Goal: Transaction & Acquisition: Subscribe to service/newsletter

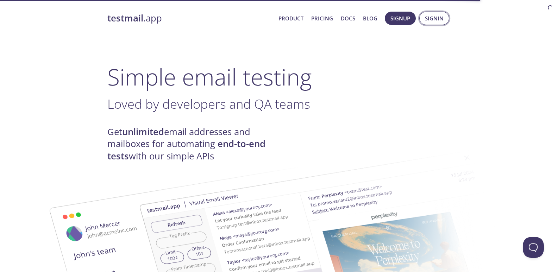
click at [435, 20] on span "Signin" at bounding box center [434, 18] width 19 height 9
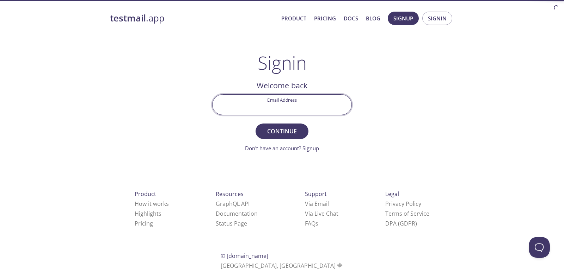
click at [293, 106] on input "Email Address" at bounding box center [281, 105] width 139 height 20
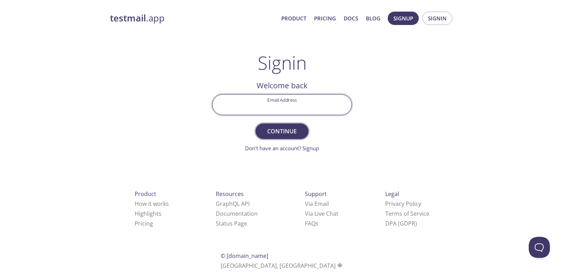
paste input "peculiar.anaconda.tvkm@rapidletter.net"
type input "peculiar.anaconda.tvkm@rapidletter.net"
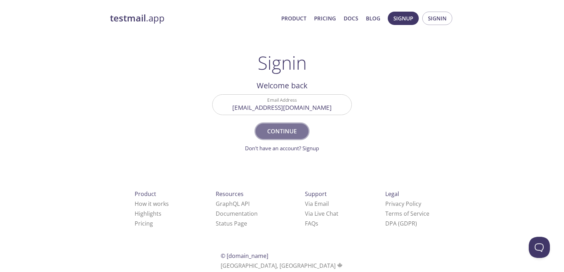
click at [286, 129] on span "Continue" at bounding box center [281, 131] width 37 height 10
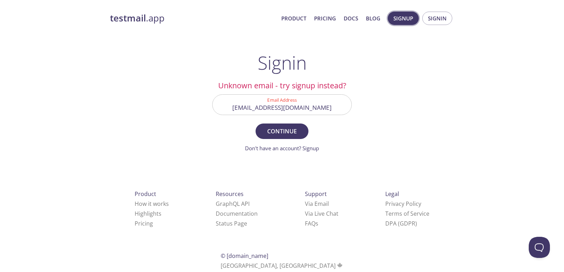
click at [395, 19] on span "Signup" at bounding box center [403, 18] width 20 height 9
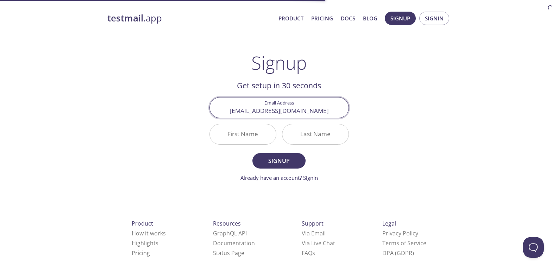
type input "peculiar.anaconda.tvkm@rapidletter.net"
click at [242, 130] on input "First Name" at bounding box center [243, 134] width 66 height 20
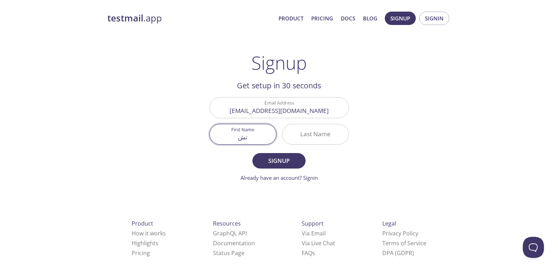
type input "ت"
type input "Tions"
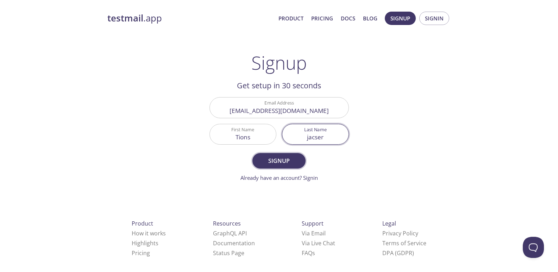
type input "jacser"
click at [267, 163] on span "Signup" at bounding box center [278, 161] width 37 height 10
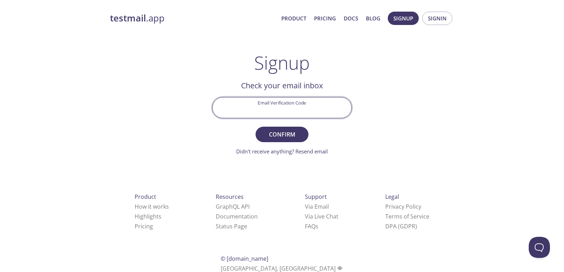
click at [283, 112] on input "Email Verification Code" at bounding box center [281, 108] width 139 height 20
paste input "JXHFYSC"
type input "JXHFYSC"
click at [300, 133] on span "Confirm" at bounding box center [281, 135] width 37 height 10
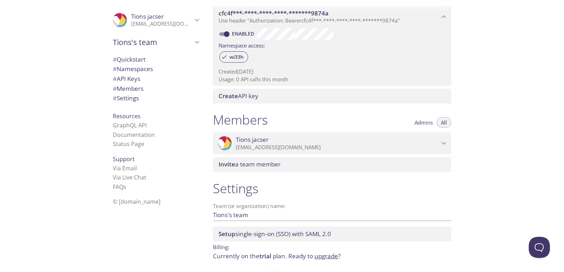
scroll to position [211, 0]
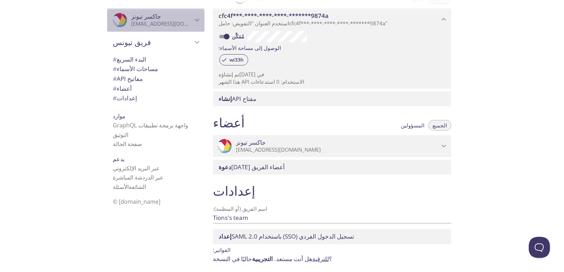
click at [195, 21] on icon "تيونز جاكسر" at bounding box center [196, 19] width 9 height 9
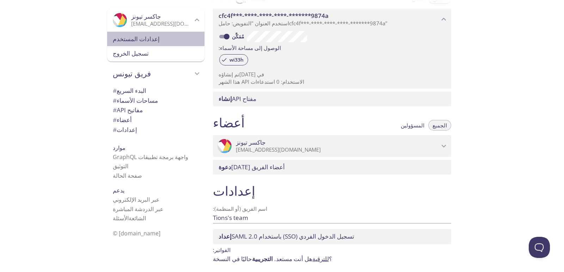
click at [141, 41] on font "إعدادات المستخدم" at bounding box center [136, 39] width 47 height 8
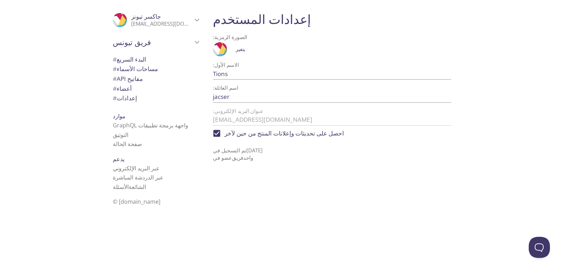
click at [141, 62] on font "البدء السريع" at bounding box center [132, 59] width 30 height 8
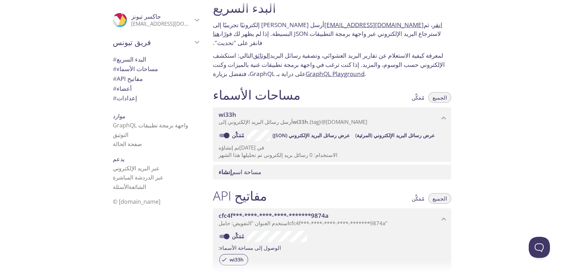
scroll to position [223, 0]
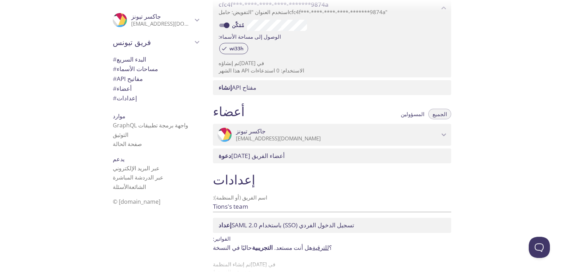
click at [128, 87] on font "أعضاء" at bounding box center [124, 89] width 15 height 8
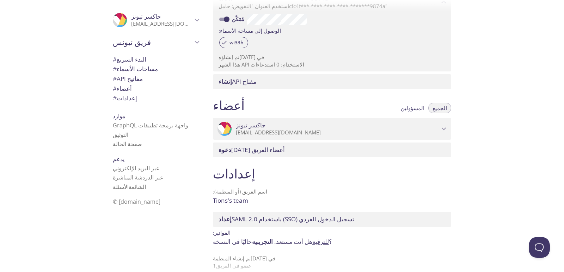
click at [438, 122] on span "تيونز جاكسر" at bounding box center [337, 126] width 203 height 8
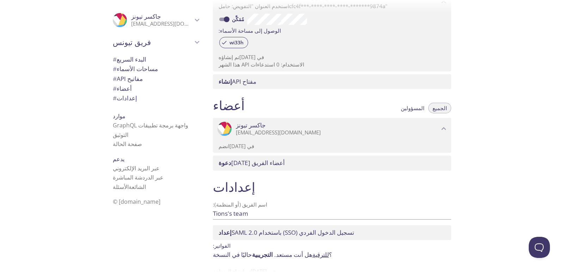
click at [261, 159] on font "أحد أعضاء الفريق" at bounding box center [258, 163] width 54 height 8
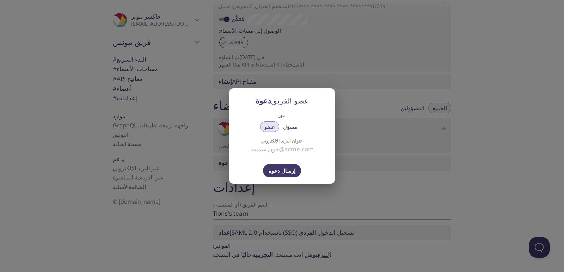
click at [283, 153] on input "عنوان البريد الإلكتروني" at bounding box center [281, 150] width 89 height 12
click at [293, 126] on font "مسؤل" at bounding box center [290, 126] width 14 height 7
click at [271, 125] on font "عضو" at bounding box center [269, 126] width 11 height 7
click at [405, 185] on div "دعوة عضو الفريق دور عضو مسؤل عنوان البريد الإلكتروني إرسال دعوة" at bounding box center [282, 136] width 564 height 272
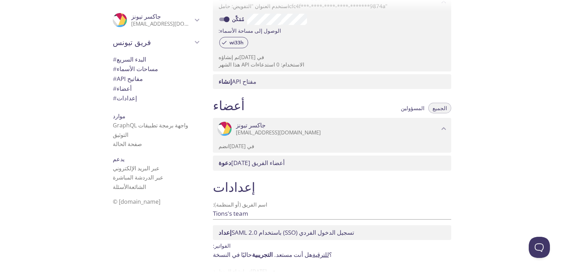
scroll to position [242, 0]
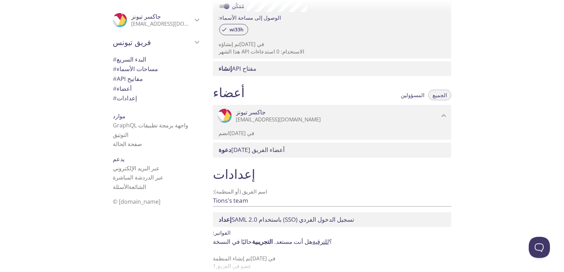
click at [329, 238] on font "للترقية" at bounding box center [320, 242] width 17 height 8
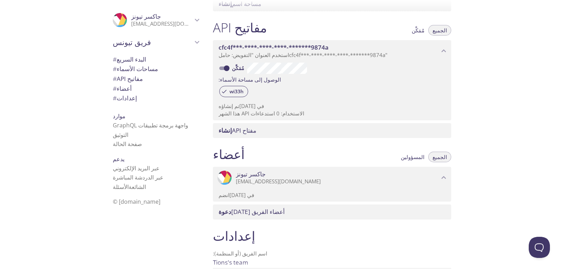
scroll to position [136, 0]
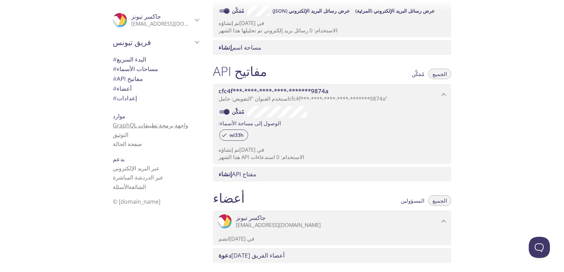
click at [144, 127] on font "واجهة برمجة تطبيقات GraphQL" at bounding box center [150, 126] width 75 height 8
click at [149, 179] on font "عبر الدردشة المباشرة" at bounding box center [138, 178] width 51 height 8
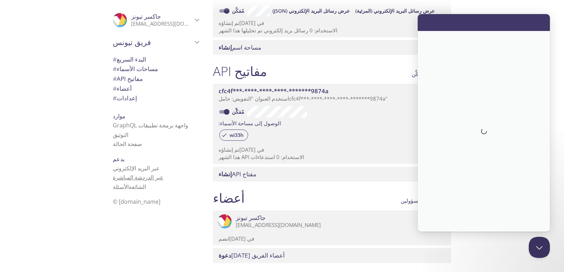
scroll to position [0, 0]
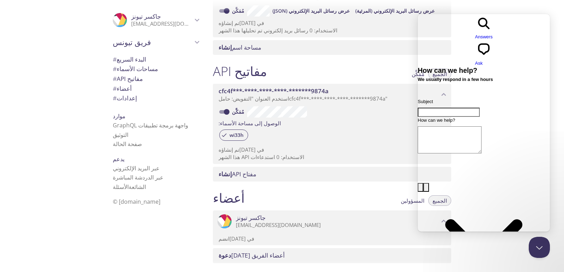
click at [111, 215] on div ".cls-1 { fill: #6d5ca8; } .cls-2 { fill: #3fc191; } .cls-3 { fill: #3b4752; } .…" at bounding box center [154, 136] width 106 height 272
click at [124, 95] on font "إعدادات" at bounding box center [127, 98] width 20 height 8
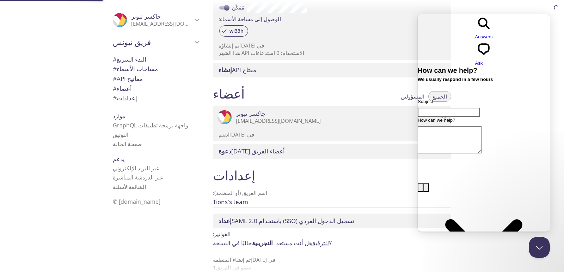
scroll to position [242, 0]
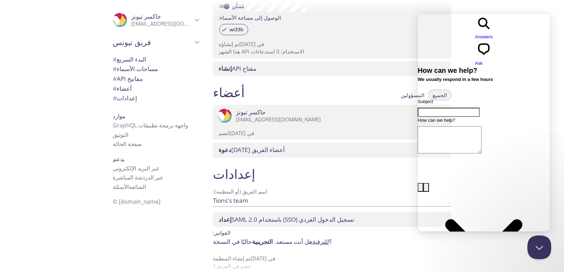
click at [541, 250] on button "Close Beacon popover" at bounding box center [537, 246] width 21 height 21
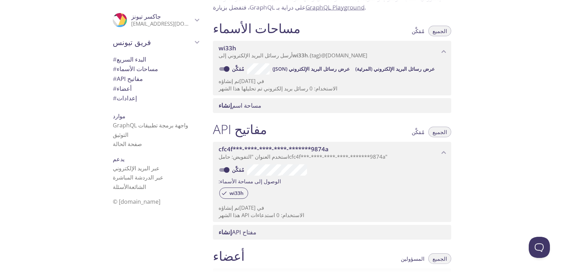
scroll to position [66, 0]
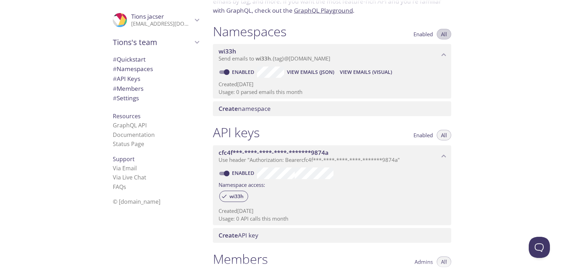
click at [446, 34] on span "All" at bounding box center [444, 34] width 6 height 0
click at [442, 49] on div "wi33h Send emails to wi33h . {tag} @inbox.testmail.app" at bounding box center [332, 55] width 238 height 22
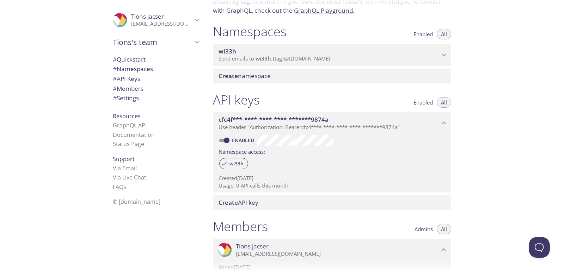
click at [442, 49] on div "wi33h Send emails to wi33h . {tag} @inbox.testmail.app" at bounding box center [332, 55] width 238 height 22
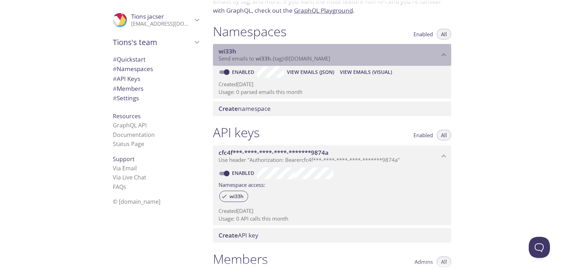
click at [312, 58] on span "Send emails to wi33h . {tag} @inbox.testmail.app" at bounding box center [274, 58] width 112 height 7
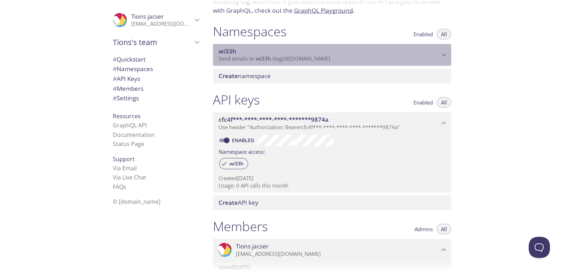
click at [316, 54] on span "wi33h" at bounding box center [328, 52] width 221 height 8
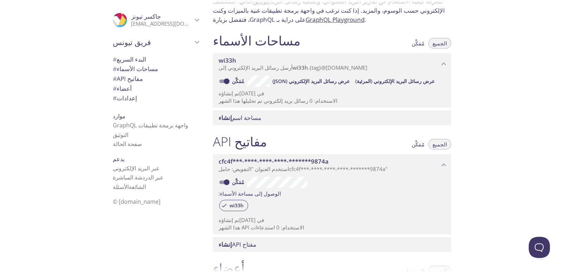
scroll to position [47, 0]
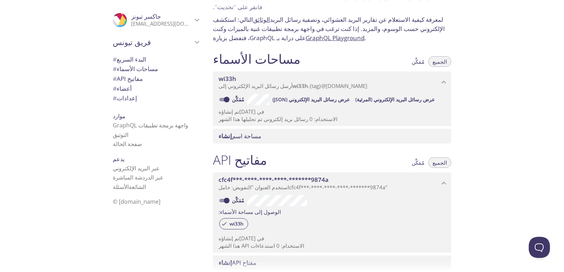
click at [402, 96] on font "عرض رسائل البريد الإلكتروني (المرئية)" at bounding box center [394, 99] width 79 height 7
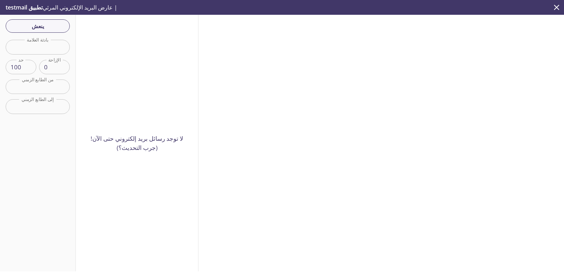
drag, startPoint x: 133, startPoint y: 58, endPoint x: 82, endPoint y: 58, distance: 50.7
click at [82, 58] on div "لا توجد رسائل بريد إلكتروني حتى الآن! (جرب التحديث؟)" at bounding box center [137, 143] width 123 height 257
click at [29, 43] on input "text" at bounding box center [38, 47] width 64 height 14
click at [36, 29] on font "ينعش" at bounding box center [38, 26] width 12 height 7
click at [42, 50] on input "text" at bounding box center [38, 47] width 64 height 14
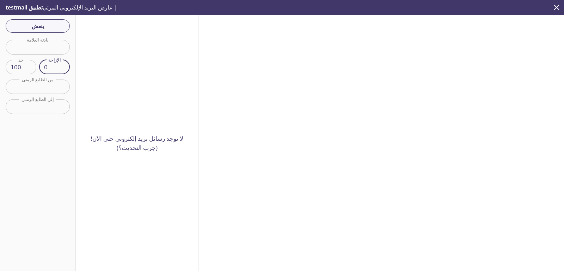
click at [53, 68] on input "0" at bounding box center [54, 67] width 31 height 14
click at [52, 81] on input "text" at bounding box center [38, 87] width 64 height 14
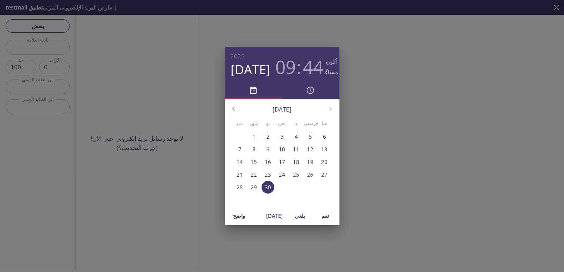
click at [133, 112] on div "2025 30 سبتمبر 09 : 44 أكون مساءً سبتمبر 2025 سو شهر تو نحن ذ فرنسي سا 31 1 2 3…" at bounding box center [282, 136] width 564 height 272
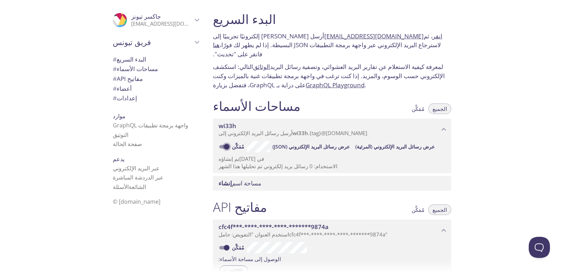
click at [224, 143] on input "مُمَكَّن" at bounding box center [226, 147] width 25 height 8
click at [224, 143] on input "عاجز" at bounding box center [220, 147] width 25 height 8
checkbox input "true"
click at [326, 143] on font "عرض رسائل البريد الإلكتروني (JSON)" at bounding box center [310, 146] width 77 height 7
click at [238, 179] on font "مساحة اسم" at bounding box center [246, 183] width 29 height 8
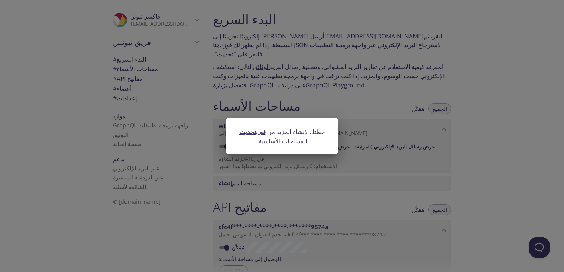
click at [276, 132] on font "خطتك لإنشاء المزيد من المساحات الأساسية." at bounding box center [291, 136] width 68 height 17
click at [262, 132] on font "قم بتحديث" at bounding box center [252, 132] width 26 height 8
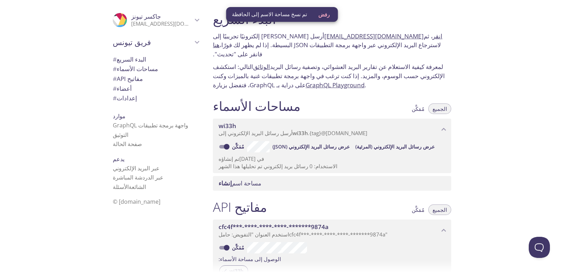
click at [393, 37] on font "انقر هنا" at bounding box center [327, 40] width 229 height 17
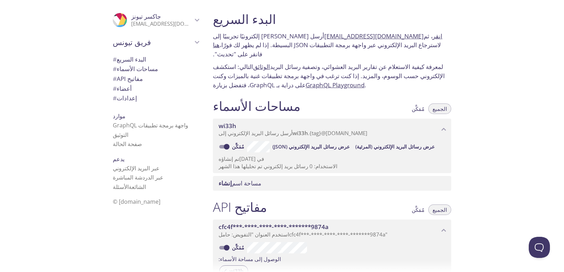
click at [183, 41] on span "فريق تيونس" at bounding box center [153, 42] width 80 height 10
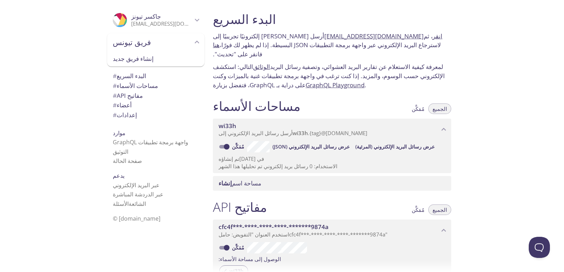
click at [186, 43] on span "فريق تيونس" at bounding box center [153, 42] width 80 height 10
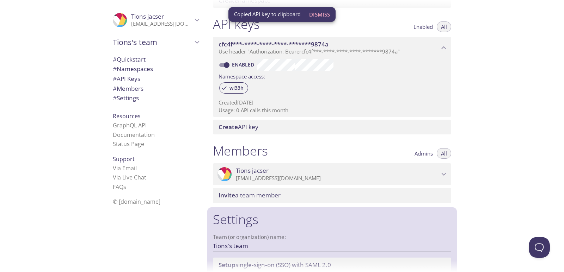
scroll to position [176, 0]
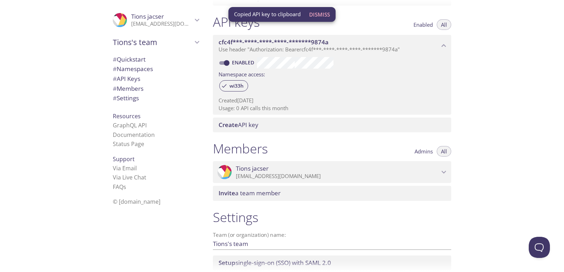
click at [422, 175] on p "peculiar.anaconda.tvkm@rapidletter.net" at bounding box center [337, 176] width 203 height 7
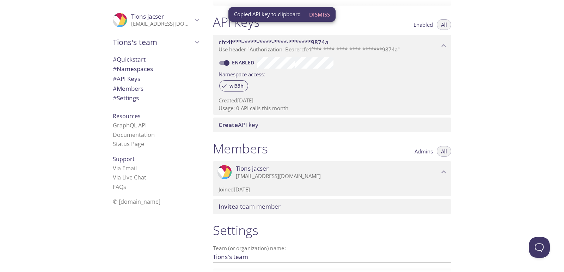
click at [422, 175] on p "peculiar.anaconda.tvkm@rapidletter.net" at bounding box center [337, 176] width 203 height 7
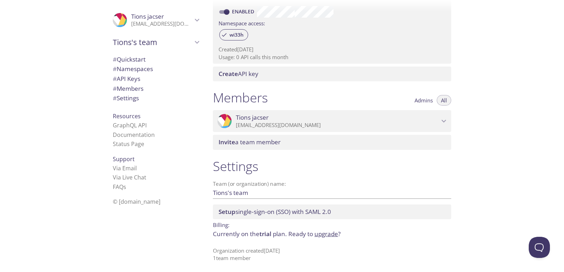
scroll to position [229, 0]
click at [235, 190] on input "Tions's team" at bounding box center [321, 192] width 216 height 12
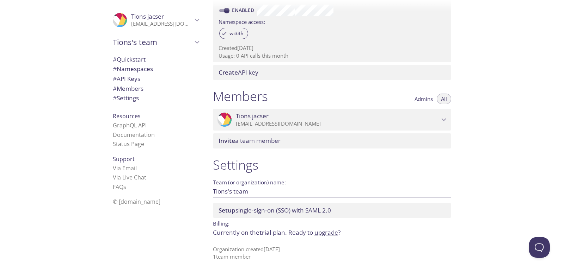
click at [268, 195] on input "Tions's team" at bounding box center [321, 192] width 216 height 12
click at [309, 210] on span "Setup single-sign-on (SSO) with SAML 2.0" at bounding box center [274, 210] width 112 height 8
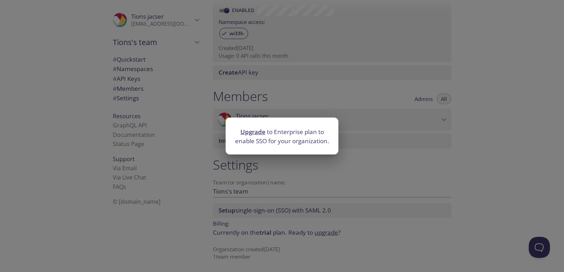
click at [304, 174] on div "Upgrade to Enterprise plan to enable SSO for your organization." at bounding box center [282, 136] width 564 height 272
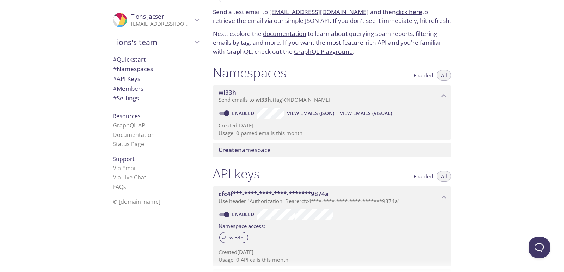
scroll to position [0, 0]
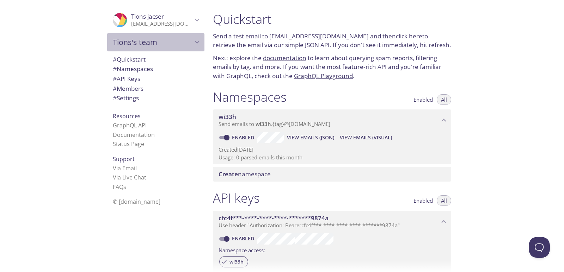
click at [167, 39] on span "Tions's team" at bounding box center [153, 42] width 80 height 10
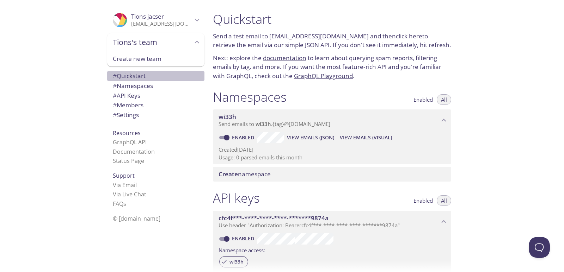
click at [136, 77] on span "# Quickstart" at bounding box center [129, 76] width 33 height 8
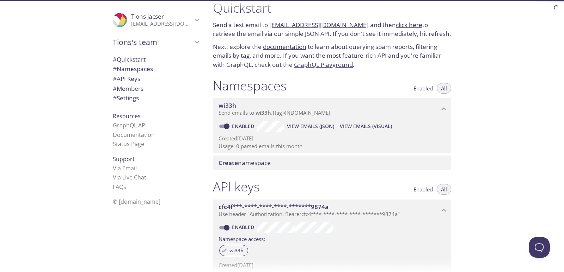
click at [136, 72] on span "# Namespaces" at bounding box center [133, 69] width 40 height 8
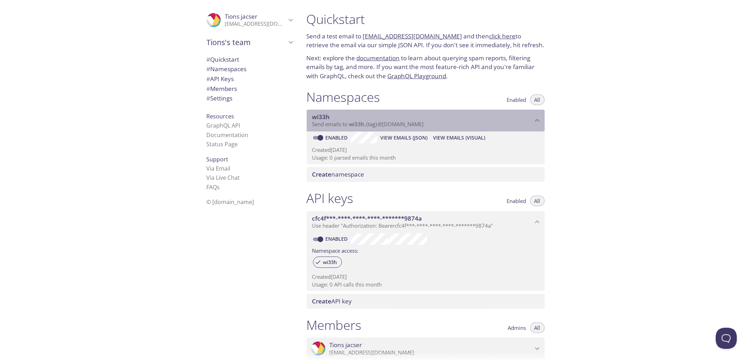
click at [371, 125] on span "Send emails to wi33h . {tag} @inbox.testmail.app" at bounding box center [368, 123] width 112 height 7
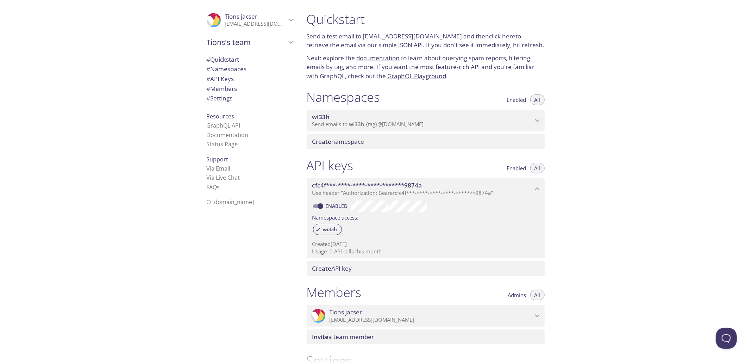
click at [371, 125] on span "Send emails to wi33h . {tag} @inbox.testmail.app" at bounding box center [368, 123] width 112 height 7
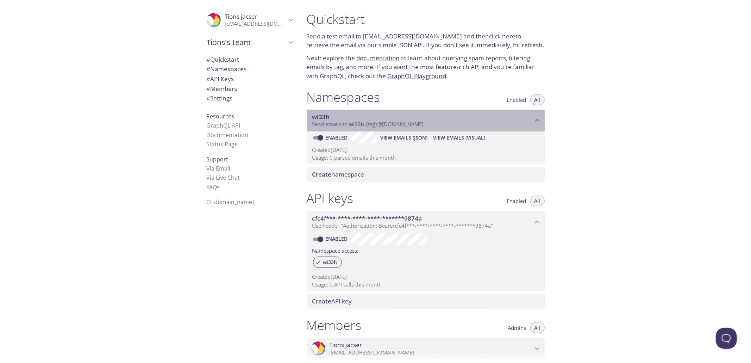
drag, startPoint x: 436, startPoint y: 126, endPoint x: 334, endPoint y: 124, distance: 101.8
click at [335, 124] on p "Send emails to wi33h . {tag} @inbox.testmail.app" at bounding box center [422, 124] width 221 height 7
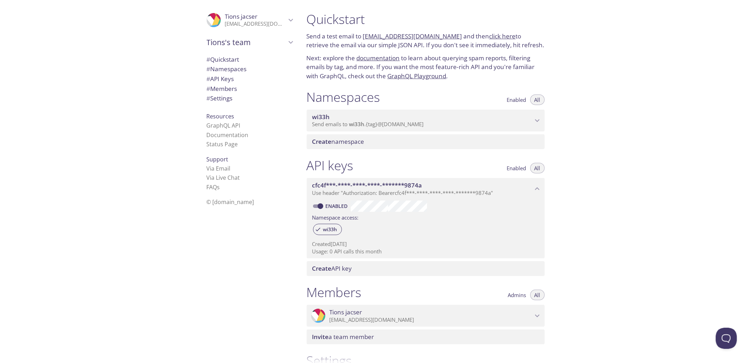
click at [336, 124] on span "Send emails to wi33h . {tag} @inbox.testmail.app" at bounding box center [368, 123] width 112 height 7
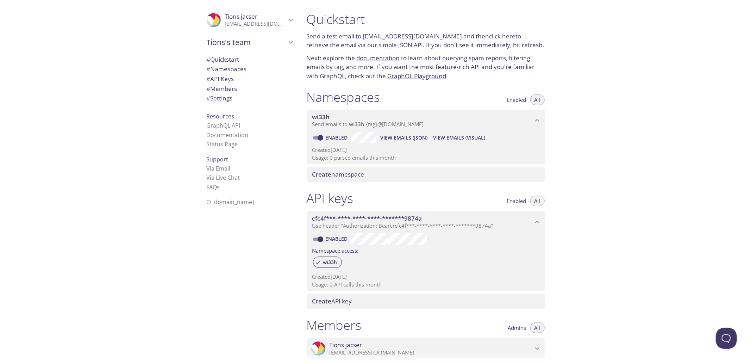
click at [454, 140] on span "View Emails (Visual)" at bounding box center [459, 138] width 52 height 8
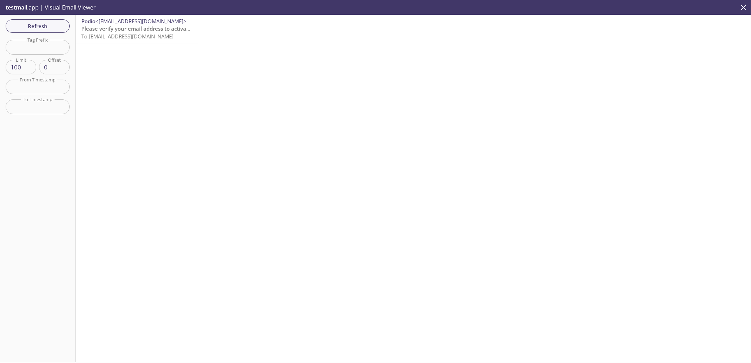
click at [140, 28] on span "Please verify your email address to activate your Podio account" at bounding box center [161, 28] width 161 height 7
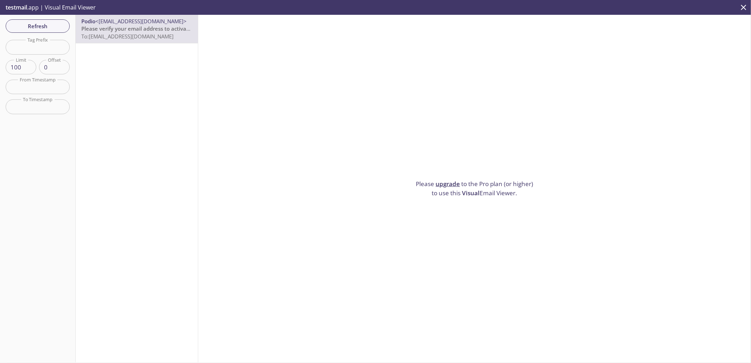
click at [121, 25] on span "Please verify your email address to activate your Podio account" at bounding box center [161, 28] width 161 height 7
click at [48, 27] on span "Refresh" at bounding box center [37, 25] width 53 height 9
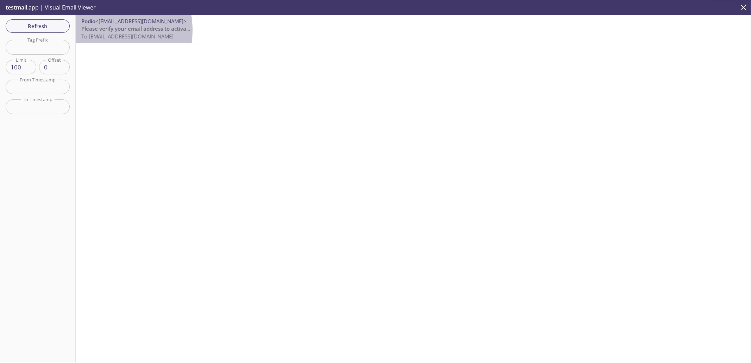
click at [100, 30] on span "Please verify your email address to activate your Podio account" at bounding box center [161, 28] width 161 height 7
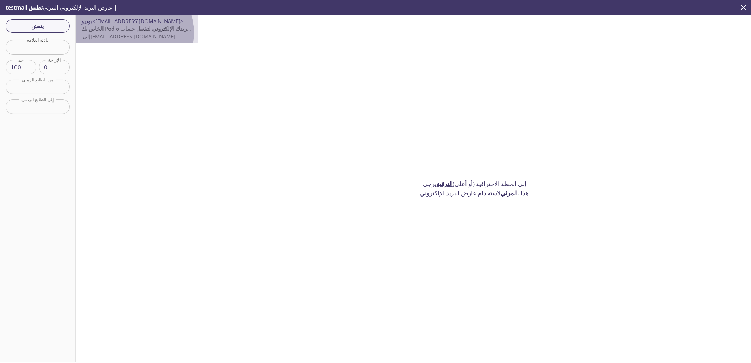
click at [132, 33] on font "wi33h.facebook@inbox.testmail.app" at bounding box center [133, 36] width 85 height 7
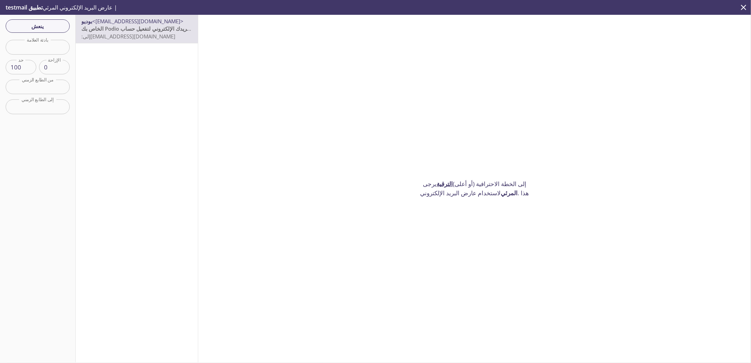
click at [49, 43] on input "text" at bounding box center [38, 47] width 64 height 14
click at [55, 104] on input "text" at bounding box center [38, 106] width 64 height 14
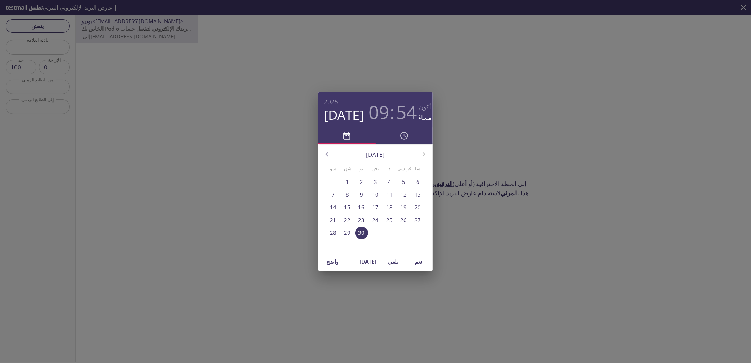
click at [461, 43] on div "2025 30 سبتمبر 09 : 54 أكون مساءً سبتمبر 2025 سو شهر تو نحن ذ فرنسي سا 31 1 2 3…" at bounding box center [375, 181] width 751 height 363
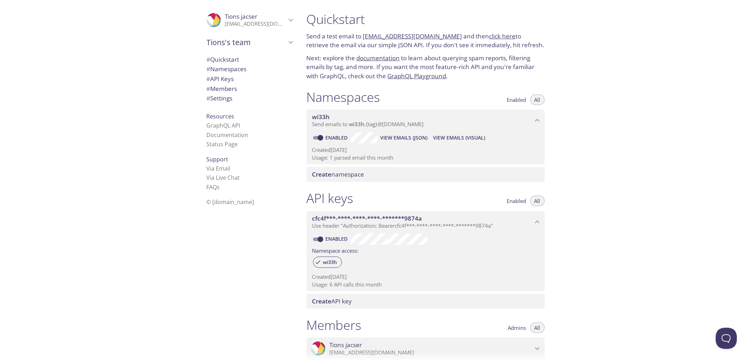
click at [413, 139] on span "View Emails (JSON)" at bounding box center [403, 138] width 47 height 8
click at [458, 140] on span "View Emails (Visual)" at bounding box center [459, 138] width 52 height 8
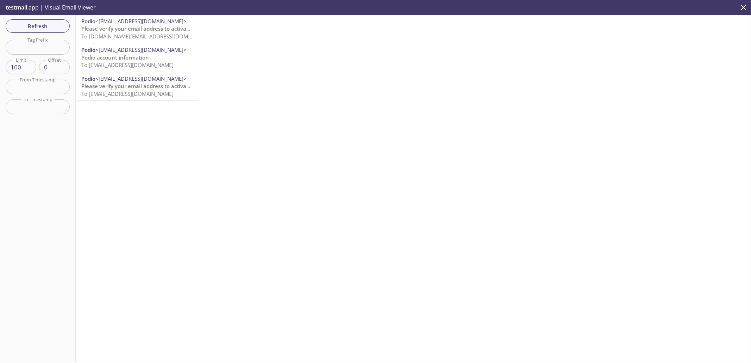
click at [137, 31] on span "Please verify your email address to activate your Podio account" at bounding box center [161, 28] width 161 height 7
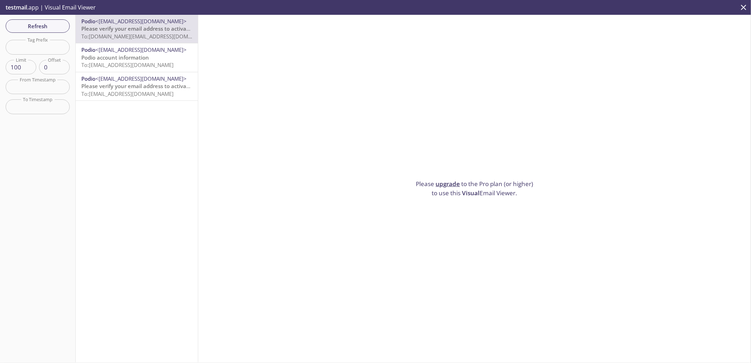
click at [43, 49] on input "text" at bounding box center [38, 47] width 64 height 14
click at [417, 112] on div "Please upgrade to the Pro plan (or higher) to use this Visual Email Viewer." at bounding box center [474, 188] width 553 height 347
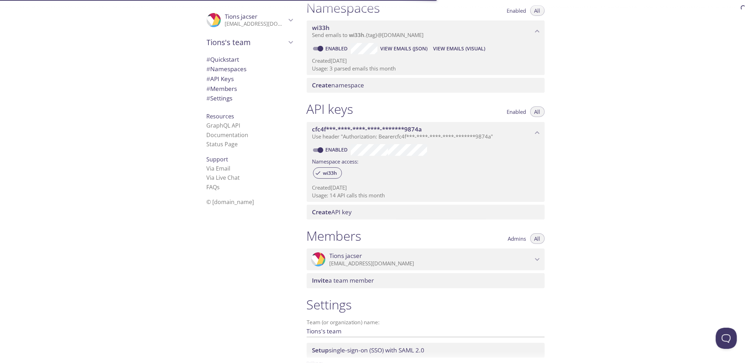
scroll to position [42, 0]
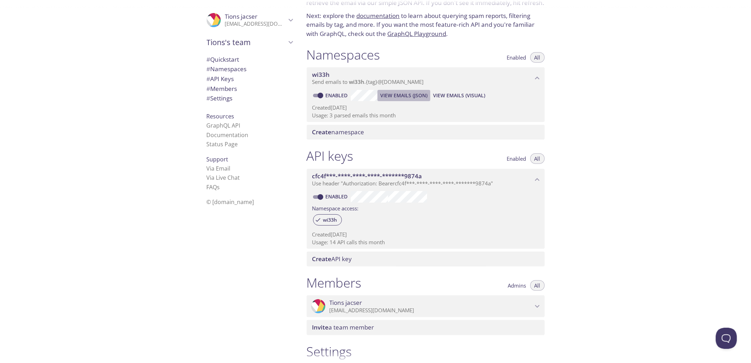
click at [415, 97] on span "View Emails (JSON)" at bounding box center [403, 95] width 47 height 8
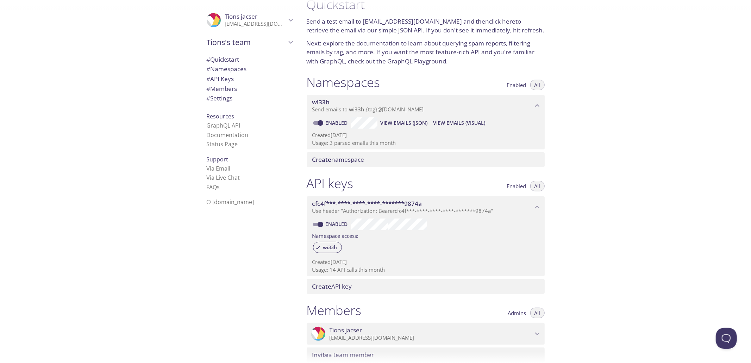
scroll to position [0, 0]
